Goal: Feedback & Contribution: Submit feedback/report problem

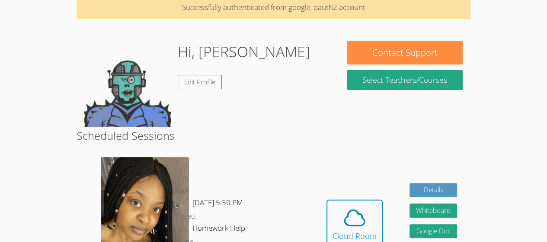
scroll to position [50, 0]
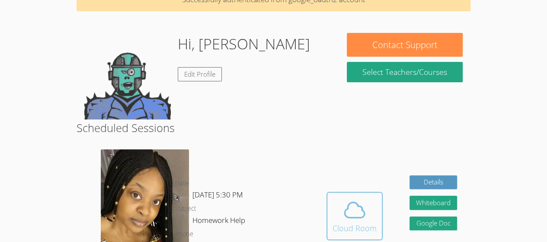
click at [345, 202] on icon at bounding box center [355, 210] width 24 height 24
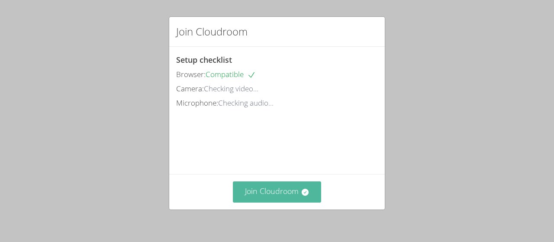
click at [290, 189] on button "Join Cloudroom" at bounding box center [277, 191] width 89 height 21
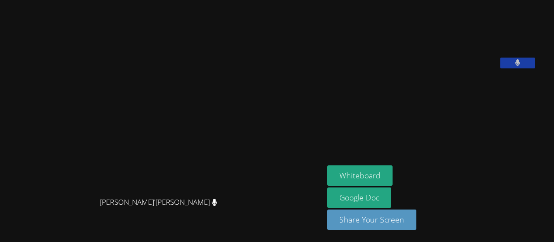
click at [415, 68] on video at bounding box center [392, 35] width 130 height 65
click at [457, 68] on video at bounding box center [392, 35] width 130 height 65
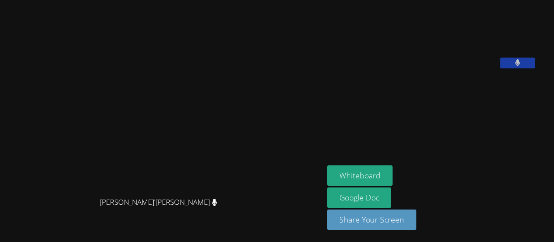
click at [457, 68] on video at bounding box center [392, 35] width 130 height 65
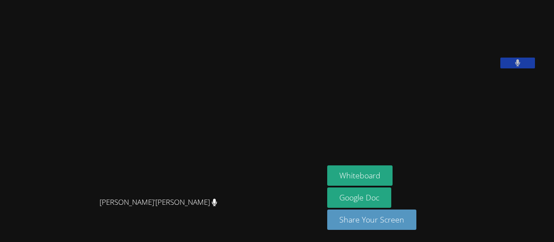
click at [457, 68] on video at bounding box center [392, 35] width 130 height 65
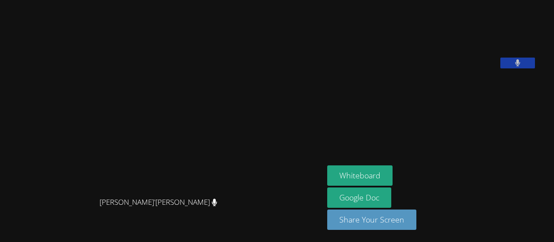
click at [457, 68] on video at bounding box center [392, 35] width 130 height 65
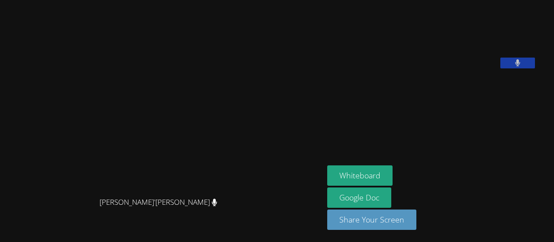
click at [457, 68] on video at bounding box center [392, 35] width 130 height 65
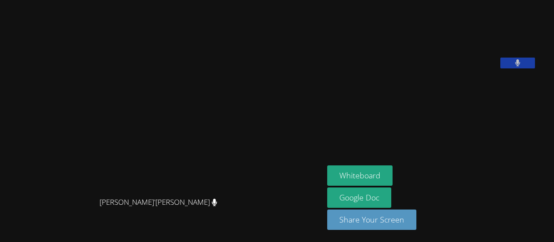
click at [457, 68] on video at bounding box center [392, 35] width 130 height 65
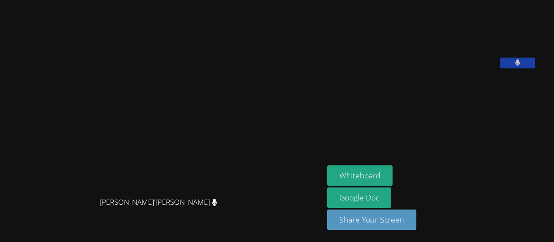
click at [457, 68] on video at bounding box center [392, 35] width 130 height 65
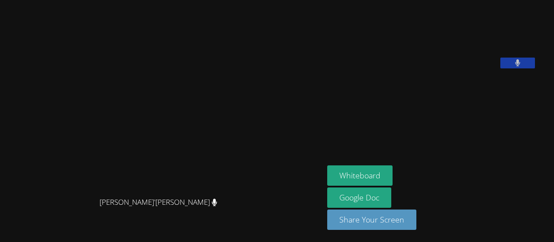
click at [457, 68] on video at bounding box center [392, 35] width 130 height 65
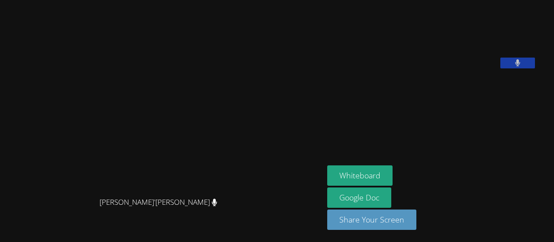
click at [457, 68] on video at bounding box center [392, 35] width 130 height 65
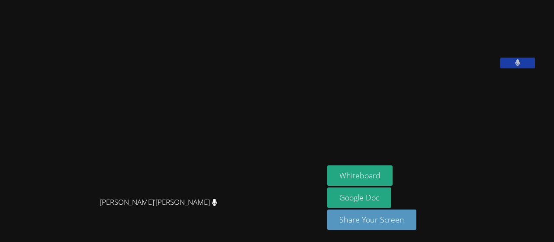
click at [457, 68] on video at bounding box center [392, 35] width 130 height 65
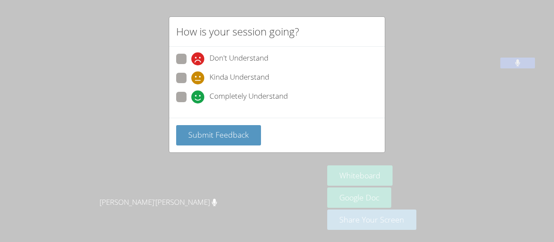
click at [191, 103] on span at bounding box center [191, 103] width 0 height 0
click at [191, 94] on input "Completely Understand" at bounding box center [194, 95] width 7 height 7
radio input "true"
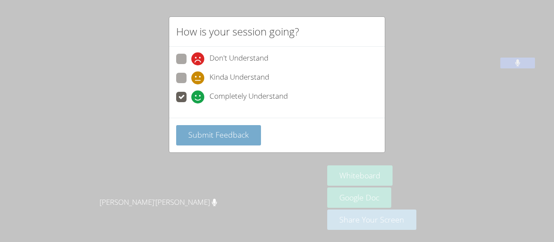
click at [210, 142] on button "Submit Feedback" at bounding box center [218, 135] width 85 height 20
